Goal: Navigation & Orientation: Understand site structure

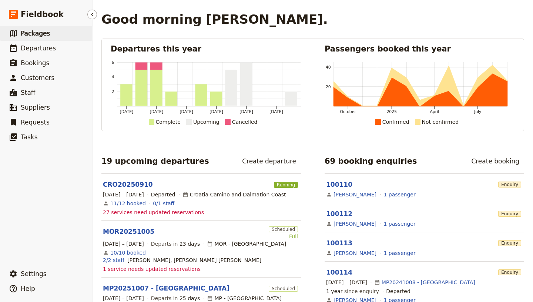
click at [30, 31] on span "Packages" at bounding box center [35, 33] width 29 height 7
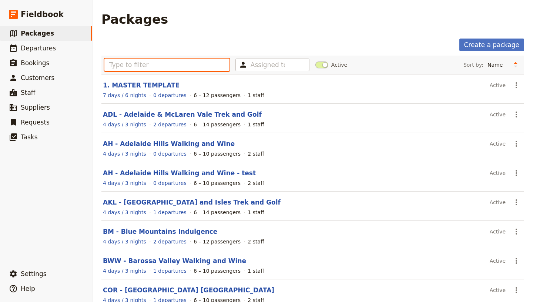
click at [121, 64] on input "text" at bounding box center [166, 65] width 125 height 13
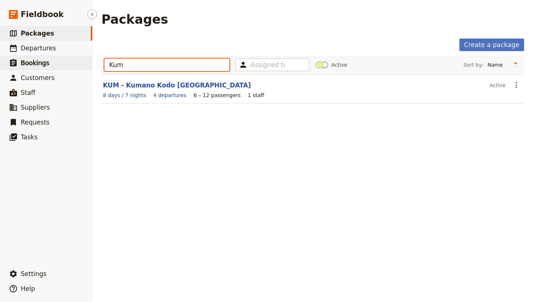
type input "Kum"
click at [36, 65] on span "Bookings" at bounding box center [35, 62] width 29 height 7
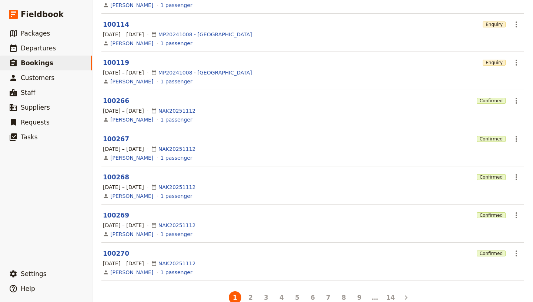
scroll to position [164, 0]
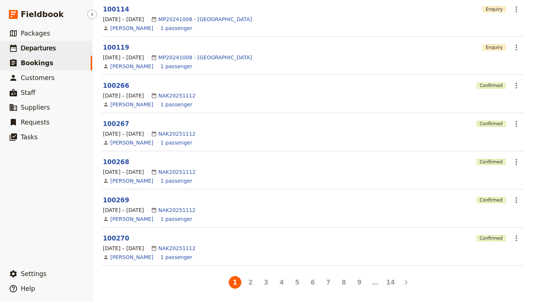
click at [35, 44] on span "Departures" at bounding box center [38, 47] width 35 height 7
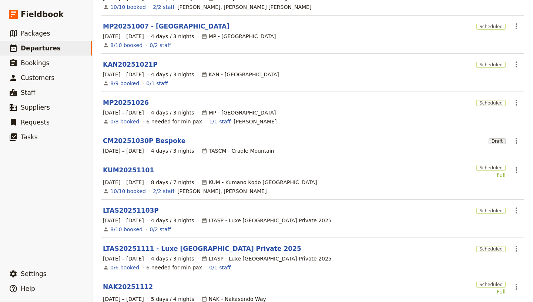
scroll to position [188, 0]
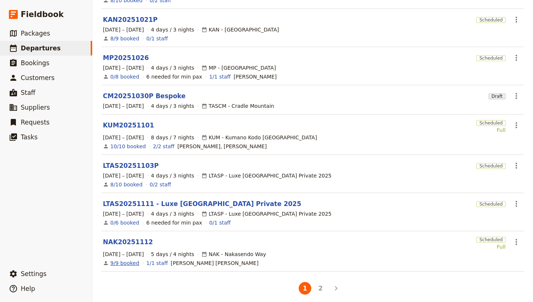
click at [123, 259] on link "9/9 booked" at bounding box center [124, 262] width 29 height 7
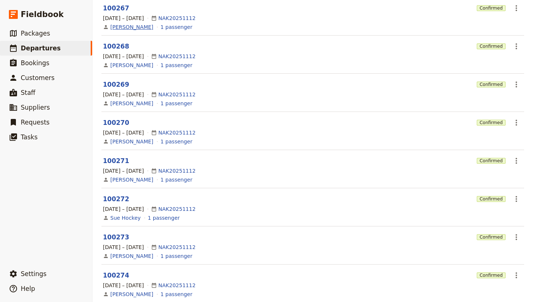
scroll to position [180, 0]
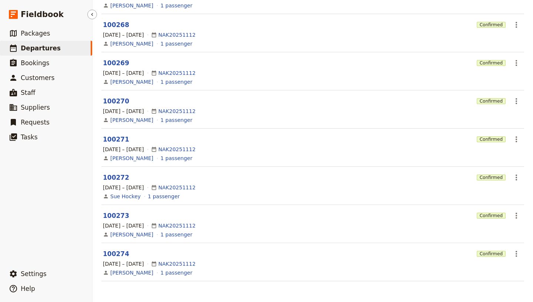
click at [28, 49] on span "Departures" at bounding box center [41, 47] width 40 height 7
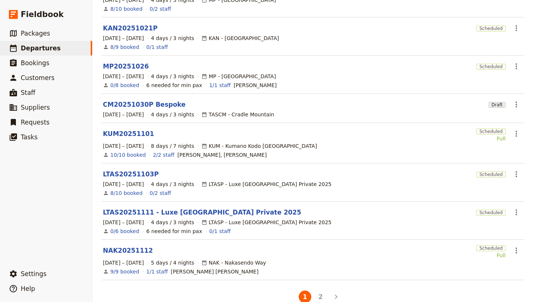
scroll to position [188, 0]
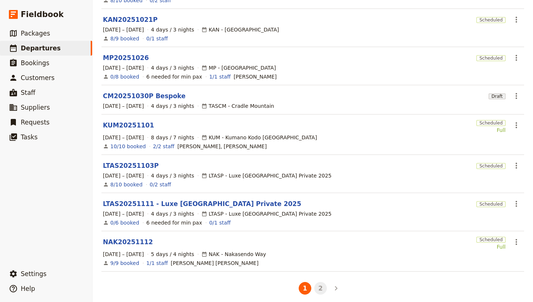
click at [319, 282] on button "2" at bounding box center [320, 288] width 13 height 13
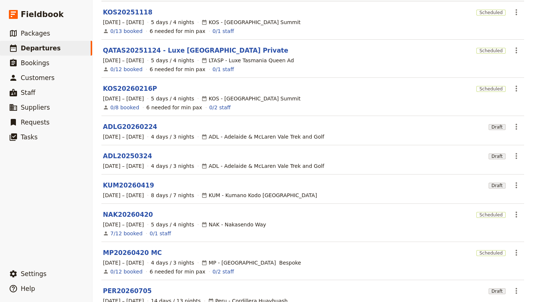
scroll to position [81, 0]
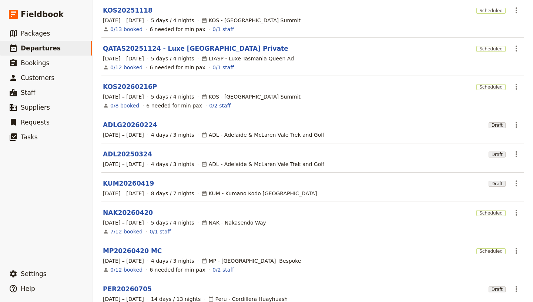
click at [122, 228] on link "7/12 booked" at bounding box center [126, 231] width 32 height 7
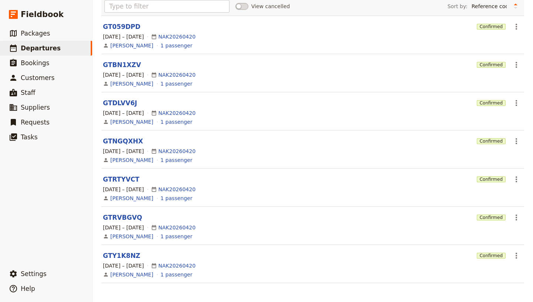
scroll to position [103, 0]
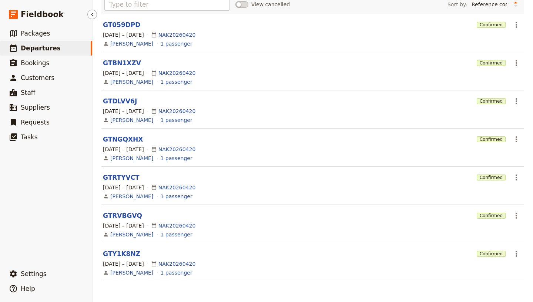
click at [30, 202] on ul "​ Packages ​ Departures ​ Bookings ​ Customers ​ Staff ​ Suppliers ​ Requests ​…" at bounding box center [46, 144] width 92 height 237
click at [30, 47] on span "Departures" at bounding box center [41, 47] width 40 height 7
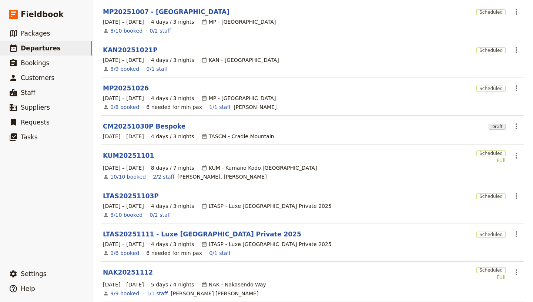
scroll to position [188, 0]
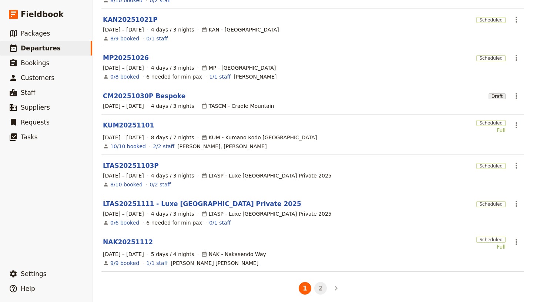
click at [318, 282] on button "2" at bounding box center [320, 288] width 13 height 13
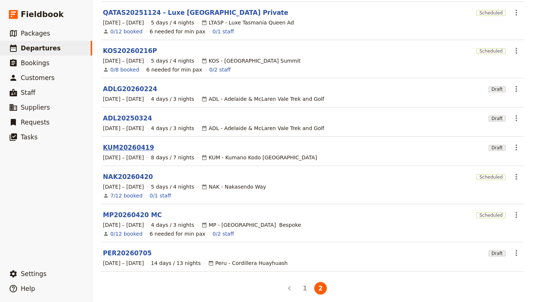
click at [120, 143] on link "KUM20260419" at bounding box center [128, 147] width 51 height 9
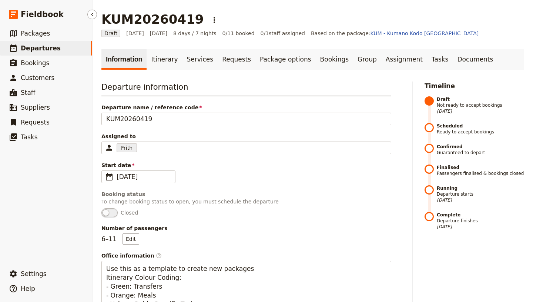
click at [47, 45] on span "Departures" at bounding box center [41, 47] width 40 height 7
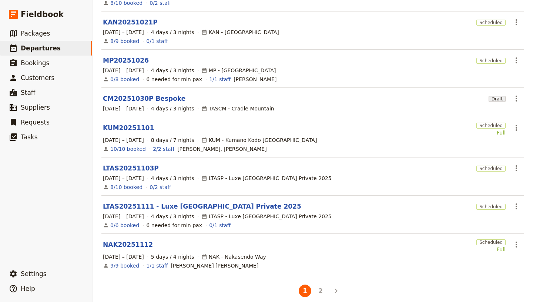
scroll to position [188, 0]
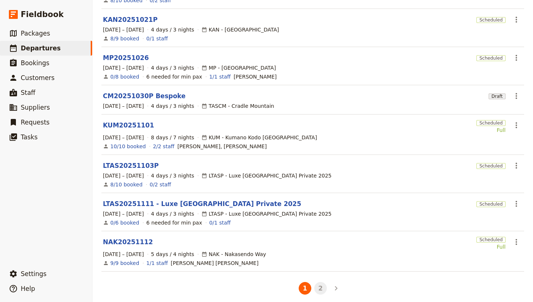
click at [319, 283] on button "2" at bounding box center [320, 288] width 13 height 13
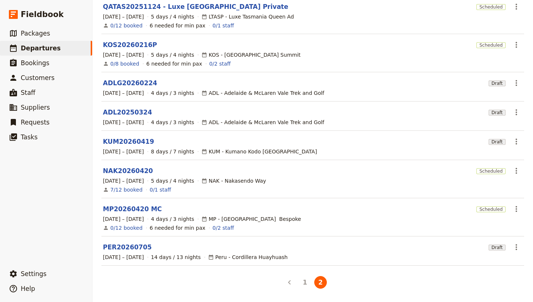
scroll to position [117, 0]
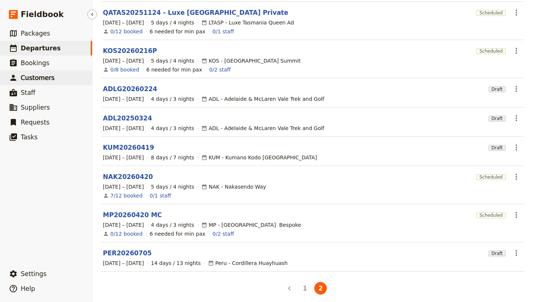
click at [33, 78] on span "Customers" at bounding box center [38, 77] width 34 height 7
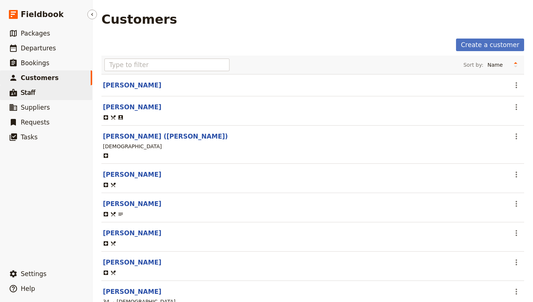
click at [28, 91] on span "Staff" at bounding box center [28, 92] width 15 height 7
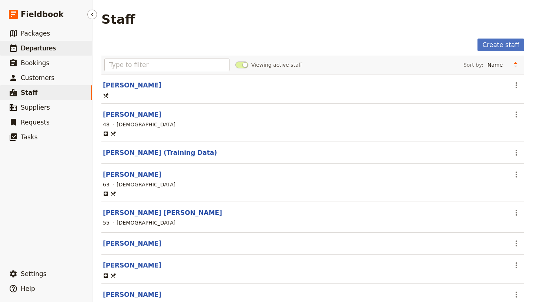
click at [31, 48] on span "Departures" at bounding box center [38, 47] width 35 height 7
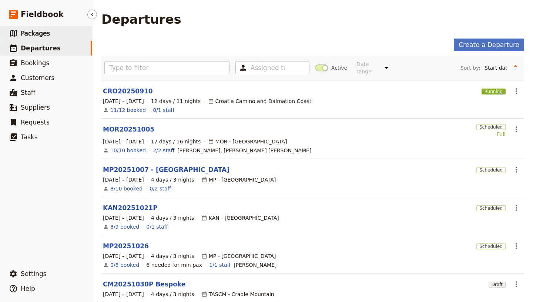
click at [31, 27] on link "​ Packages" at bounding box center [46, 33] width 92 height 15
